Goal: Information Seeking & Learning: Learn about a topic

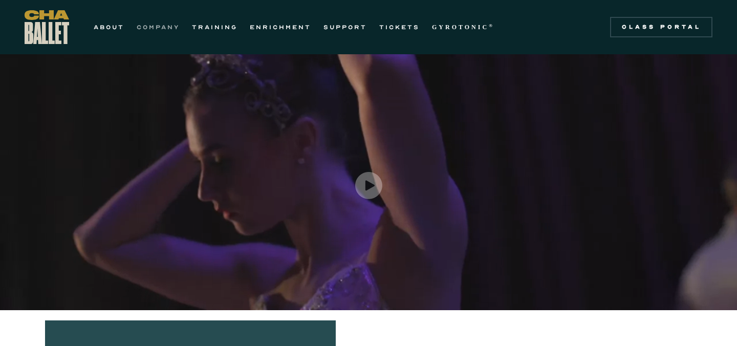
click at [164, 25] on link "COMPANY" at bounding box center [158, 27] width 43 height 12
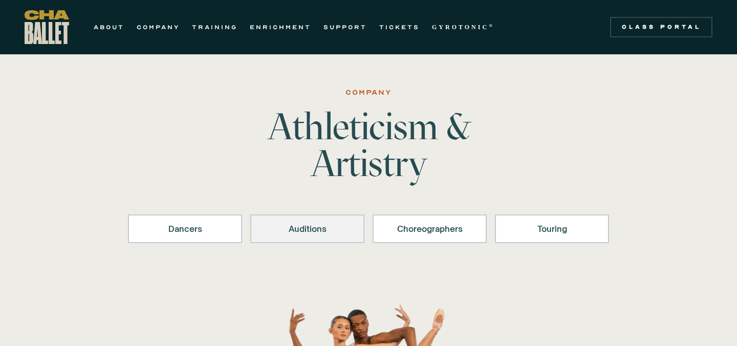
click at [319, 237] on link "Auditions" at bounding box center [307, 229] width 114 height 29
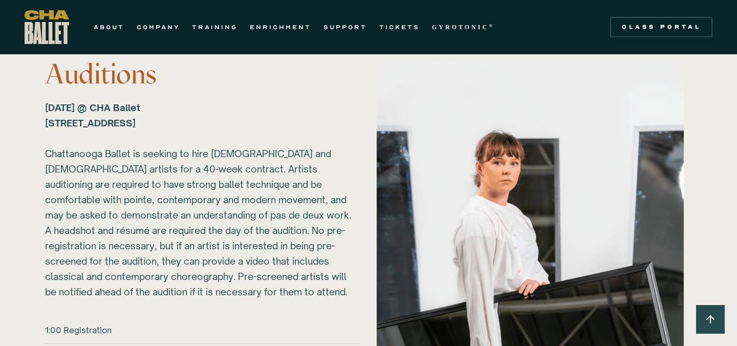
scroll to position [1371, 0]
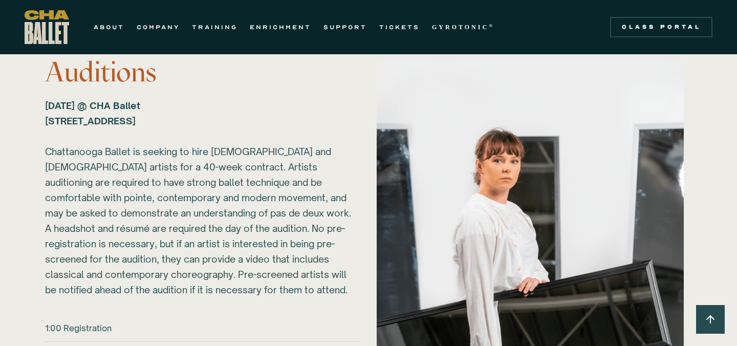
drag, startPoint x: 45, startPoint y: 104, endPoint x: 144, endPoint y: 98, distance: 99.5
click at [144, 98] on div "[DATE] @ CHA Ballet [STREET_ADDRESS] ‍ Chattanooga Ballet is seeking to hire [D…" at bounding box center [198, 198] width 307 height 200
click at [293, 203] on div "[DATE] @ CHA Ballet [STREET_ADDRESS] ‍ Chattanooga Ballet is seeking to hire [D…" at bounding box center [198, 198] width 307 height 200
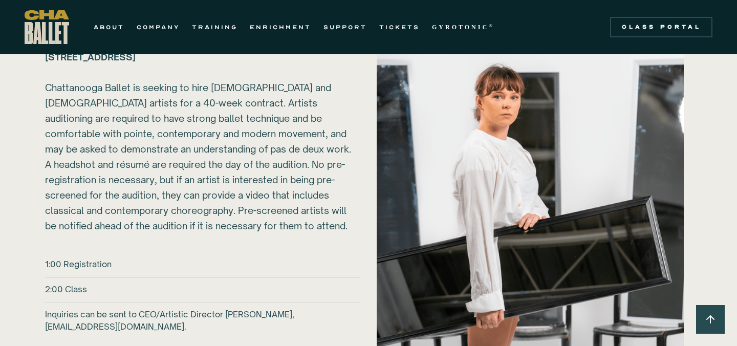
scroll to position [1447, 0]
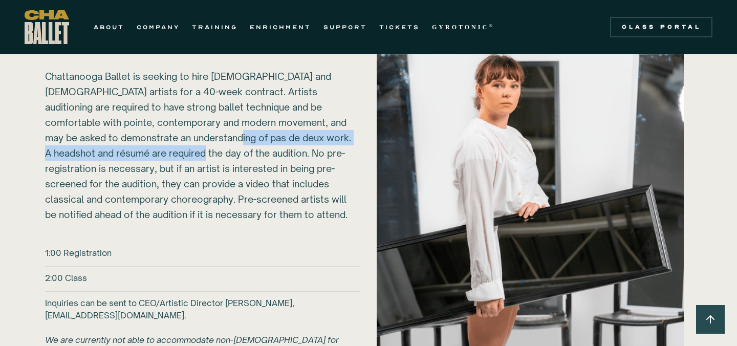
drag, startPoint x: 214, startPoint y: 134, endPoint x: 188, endPoint y: 155, distance: 33.1
click at [188, 155] on div "[DATE] @ CHA Ballet [STREET_ADDRESS] ‍ Chattanooga Ballet is seeking to hire [D…" at bounding box center [198, 123] width 307 height 200
copy div "headshot and résumé are required the day of the audition."
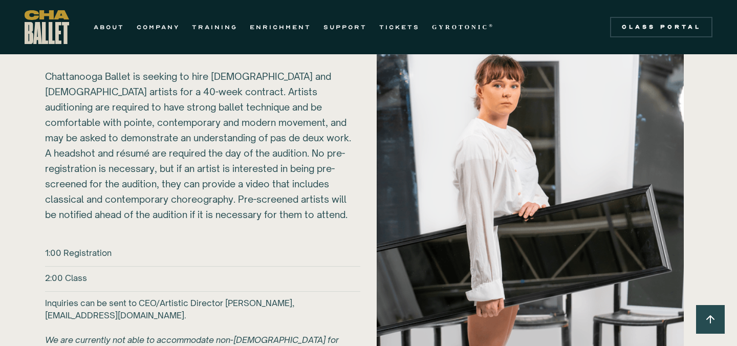
click at [263, 213] on div "[DATE] @ CHA Ballet [STREET_ADDRESS] ‍ Chattanooga Ballet is seeking to hire [D…" at bounding box center [198, 123] width 307 height 200
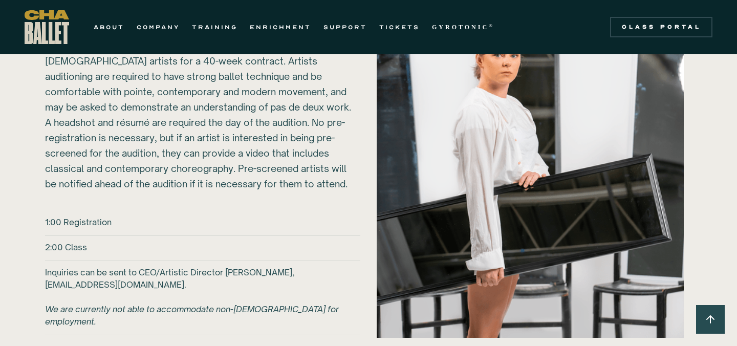
scroll to position [1480, 0]
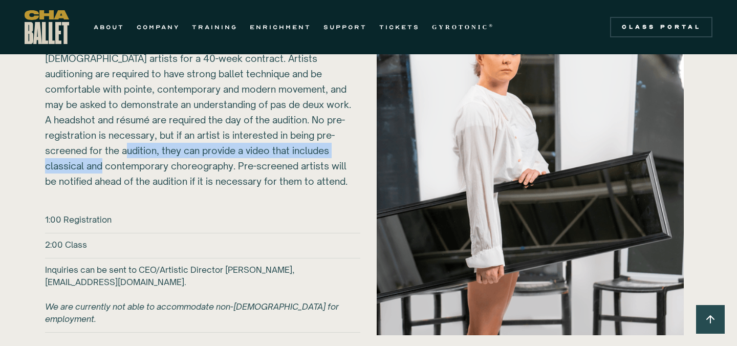
drag, startPoint x: 99, startPoint y: 149, endPoint x: 107, endPoint y: 163, distance: 16.0
click at [107, 163] on div "[DATE] @ CHA Ballet [STREET_ADDRESS] ‍ Chattanooga Ballet is seeking to hire [D…" at bounding box center [198, 89] width 307 height 200
copy div "a video that includes classical and contemporary choreography"
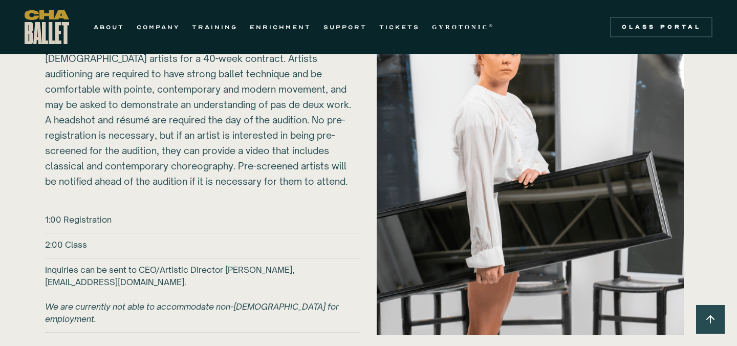
click at [318, 186] on div "[DATE] @ CHA Ballet [STREET_ADDRESS] ‍ Chattanooga Ballet is seeking to hire [D…" at bounding box center [198, 89] width 307 height 200
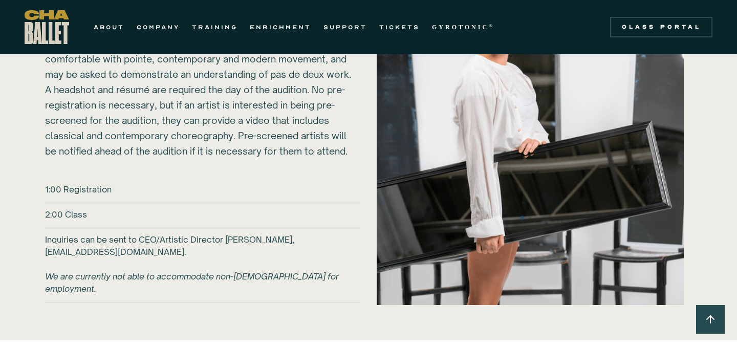
scroll to position [1519, 0]
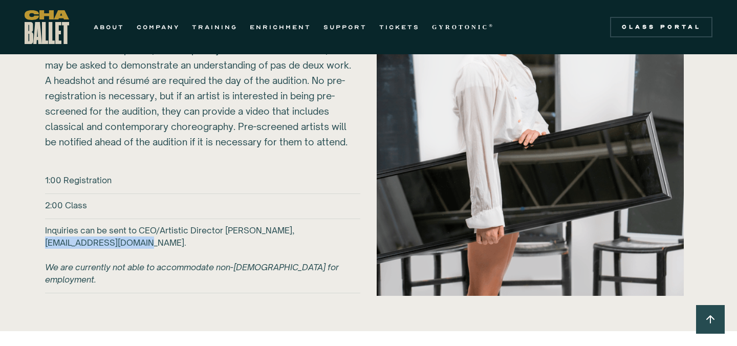
drag, startPoint x: 46, startPoint y: 244, endPoint x: 149, endPoint y: 242, distance: 102.4
click at [149, 242] on h6 "Inquiries can be sent to CEO/Artistic Director [PERSON_NAME], [EMAIL_ADDRESS][D…" at bounding box center [202, 254] width 315 height 61
copy h6 "[EMAIL_ADDRESS][DOMAIN_NAME]"
